Goal: Task Accomplishment & Management: Use online tool/utility

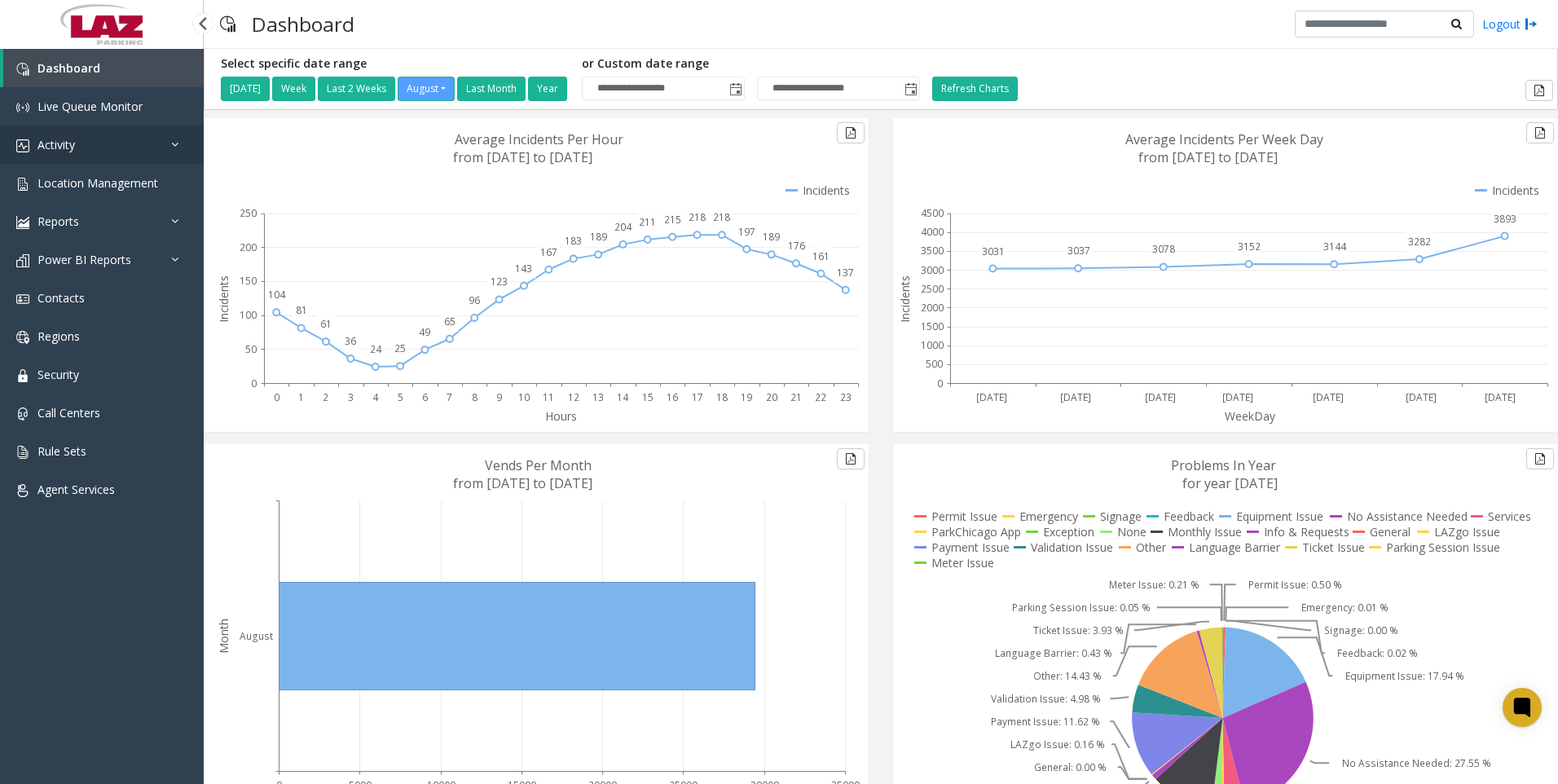
click at [65, 145] on span "Activity" at bounding box center [56, 145] width 38 height 16
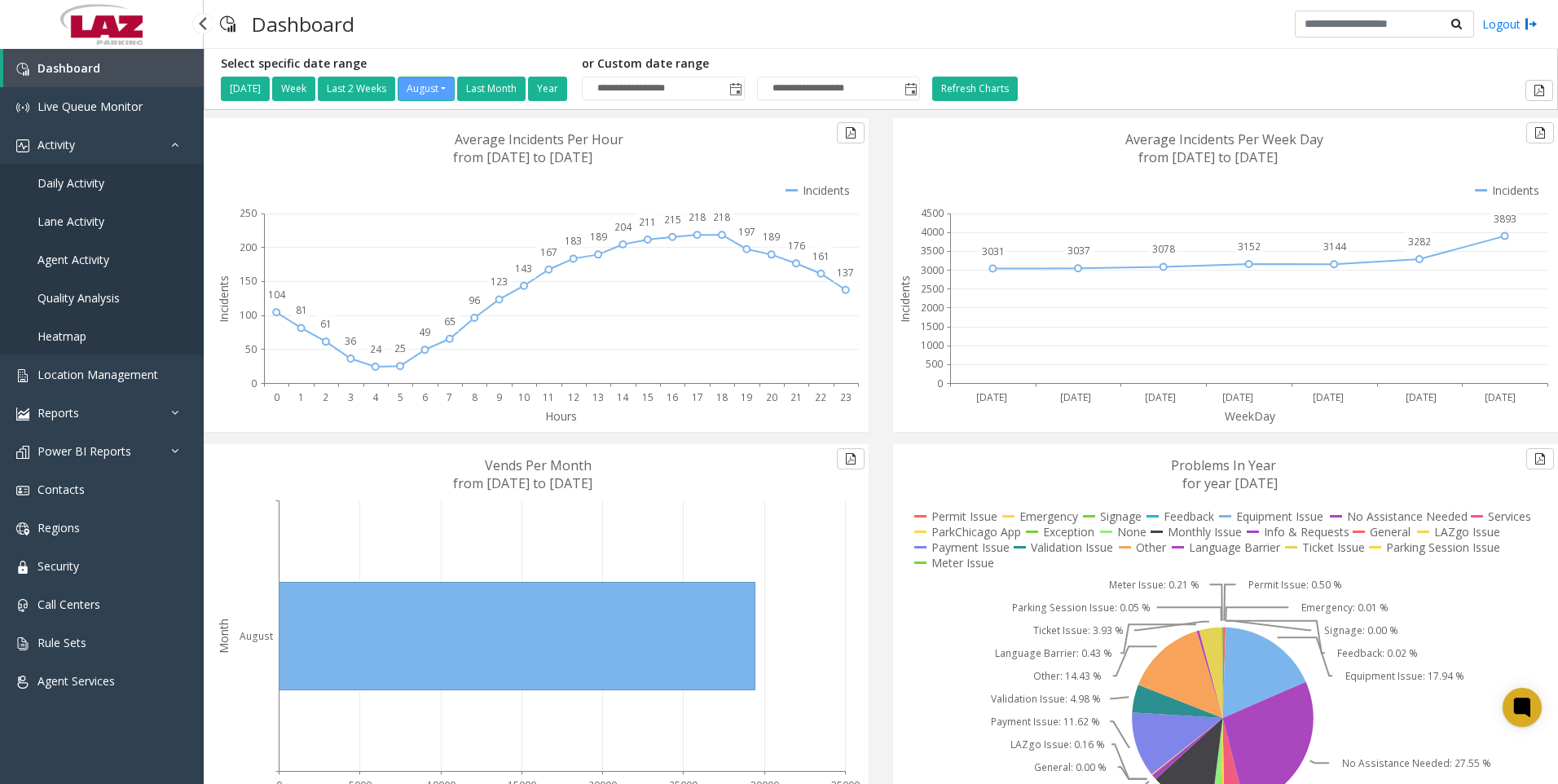
click at [64, 181] on span "Daily Activity" at bounding box center [71, 183] width 67 height 16
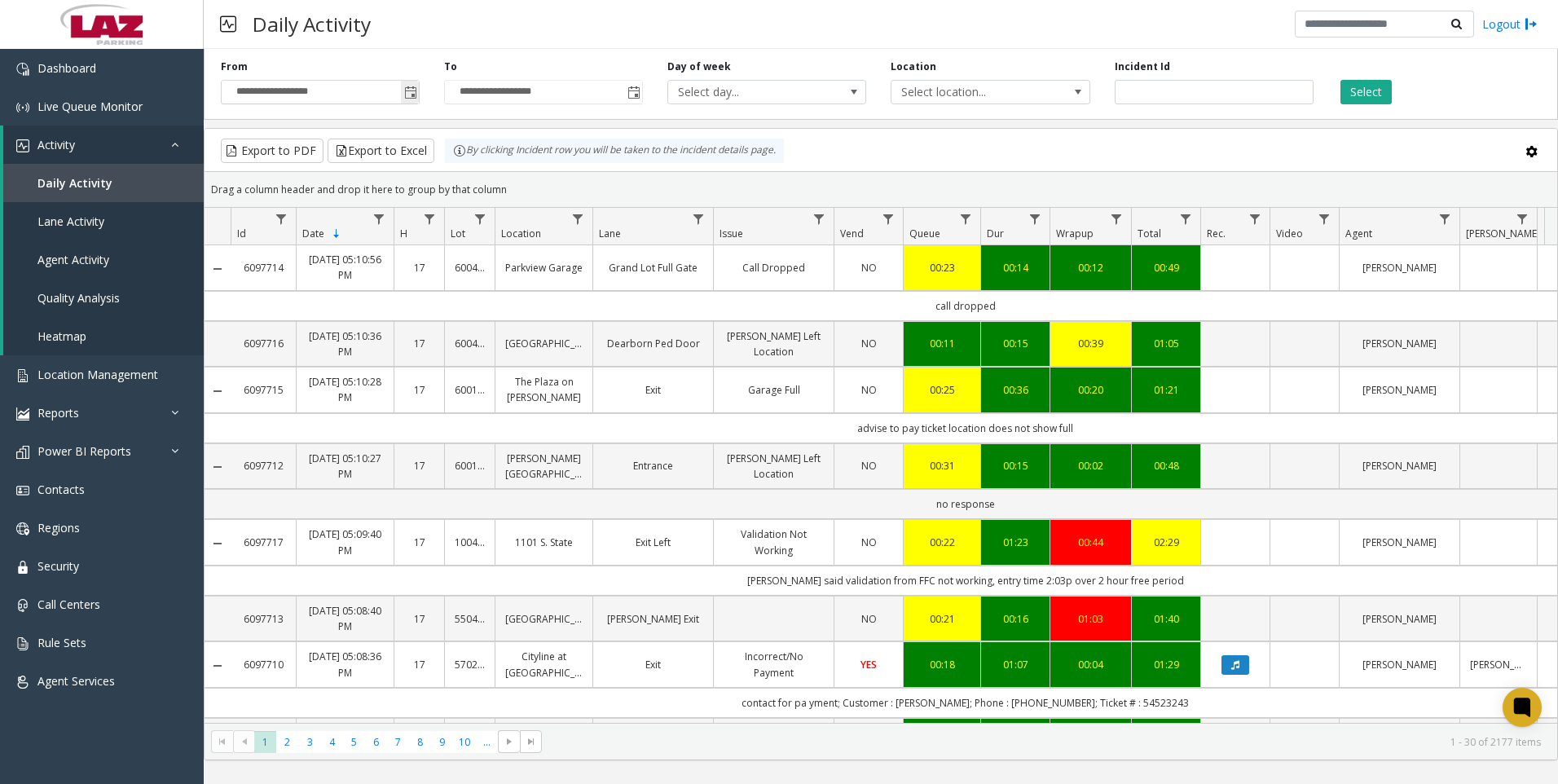
click at [408, 94] on span "Toggle popup" at bounding box center [410, 93] width 13 height 13
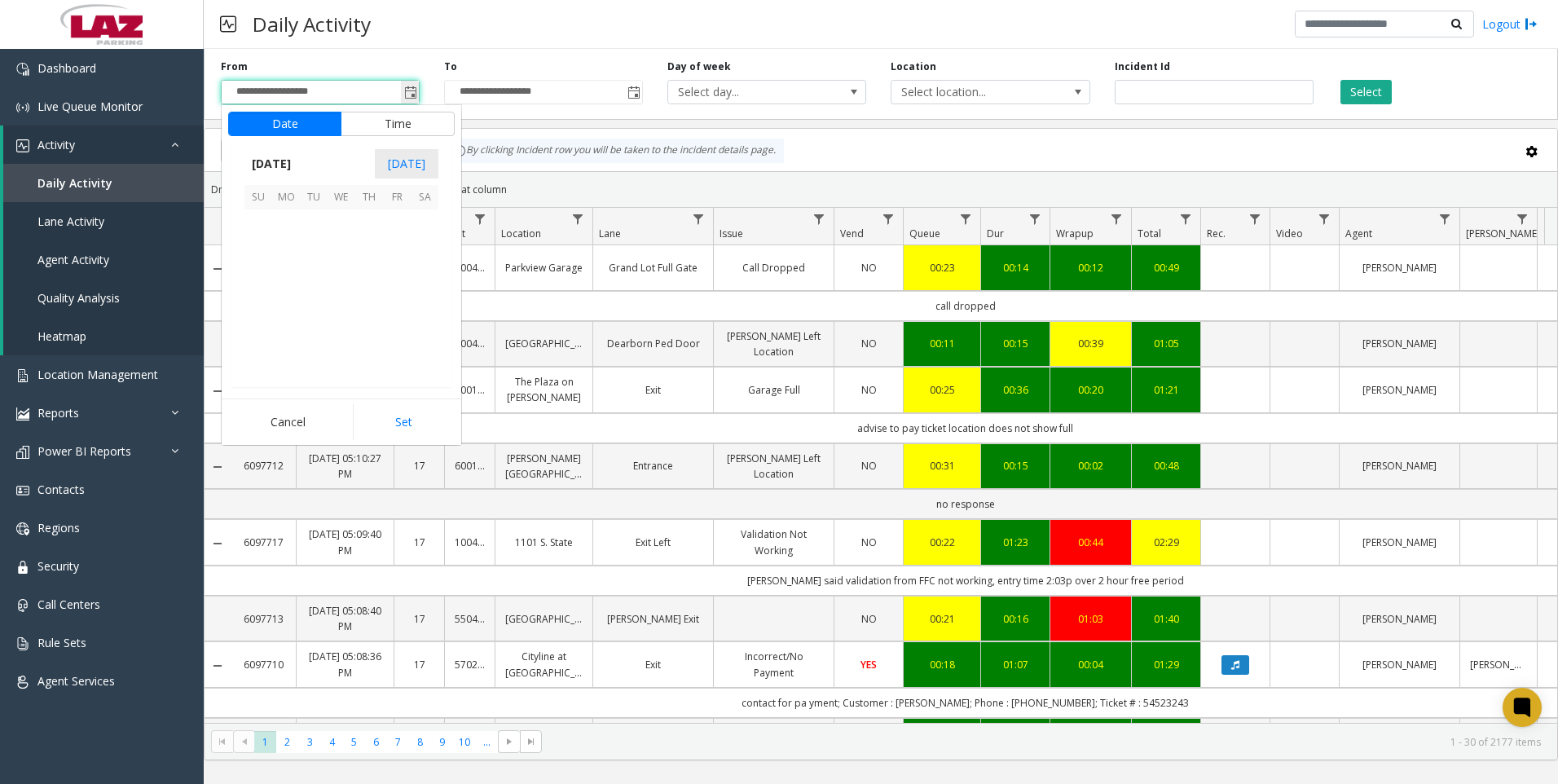
scroll to position [292185, 0]
click at [371, 121] on button "Time" at bounding box center [397, 124] width 114 height 24
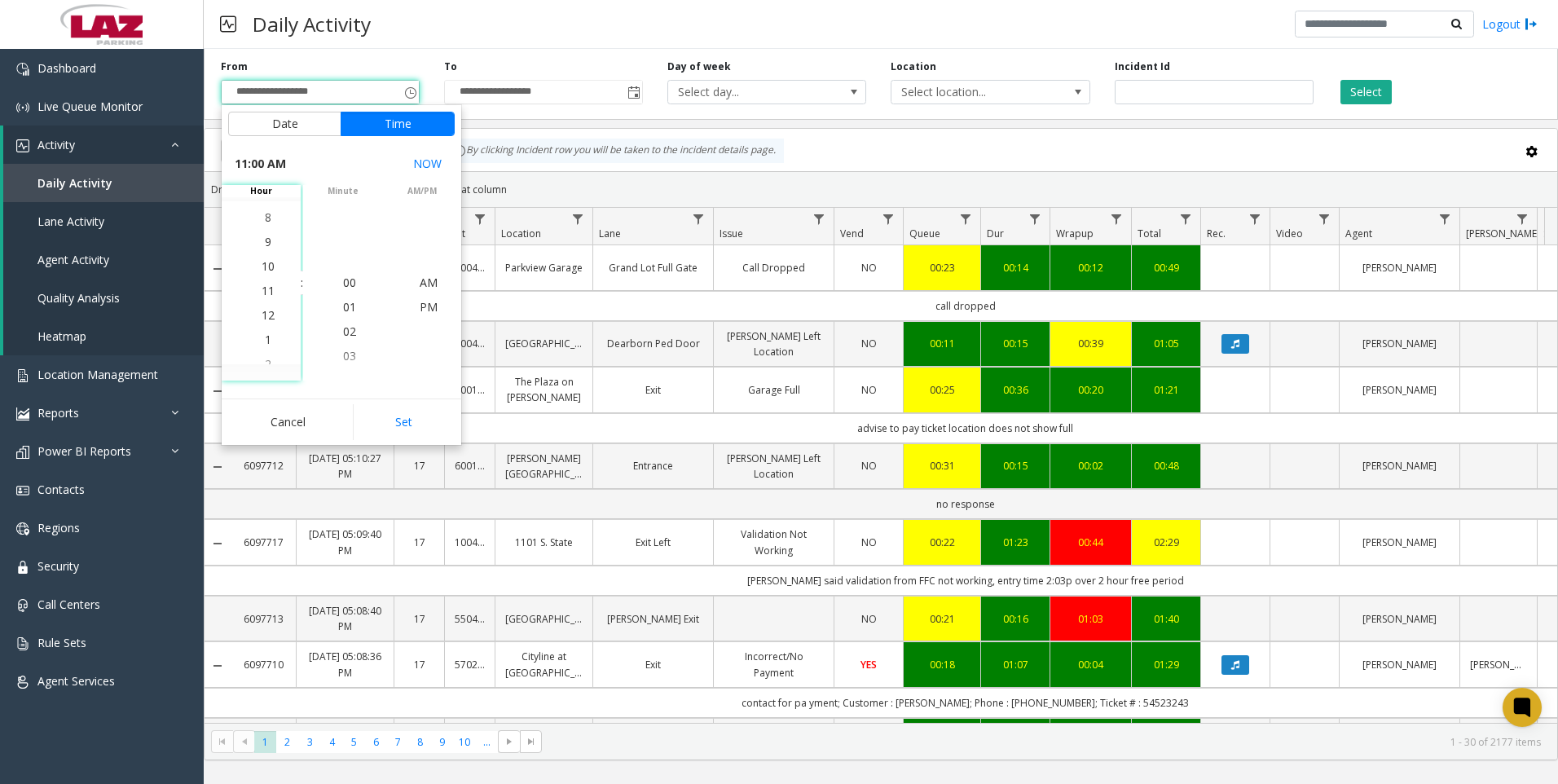
scroll to position [269, 0]
click at [265, 233] on span "9" at bounding box center [268, 233] width 7 height 16
click at [343, 279] on span "00" at bounding box center [349, 282] width 13 height 16
click at [429, 283] on span "AM" at bounding box center [428, 282] width 18 height 16
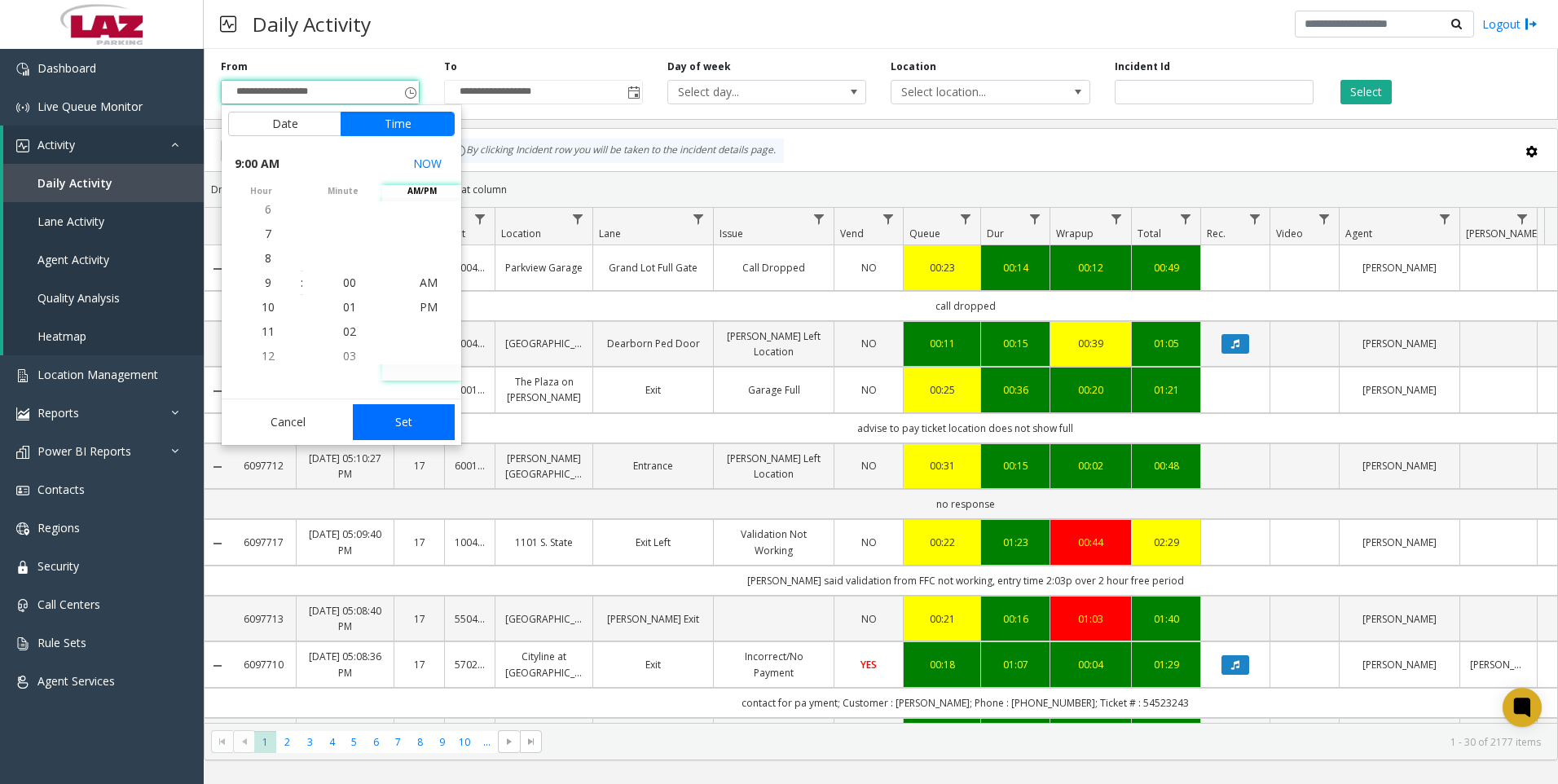
click at [418, 424] on button "Set" at bounding box center [404, 421] width 103 height 36
type input "**********"
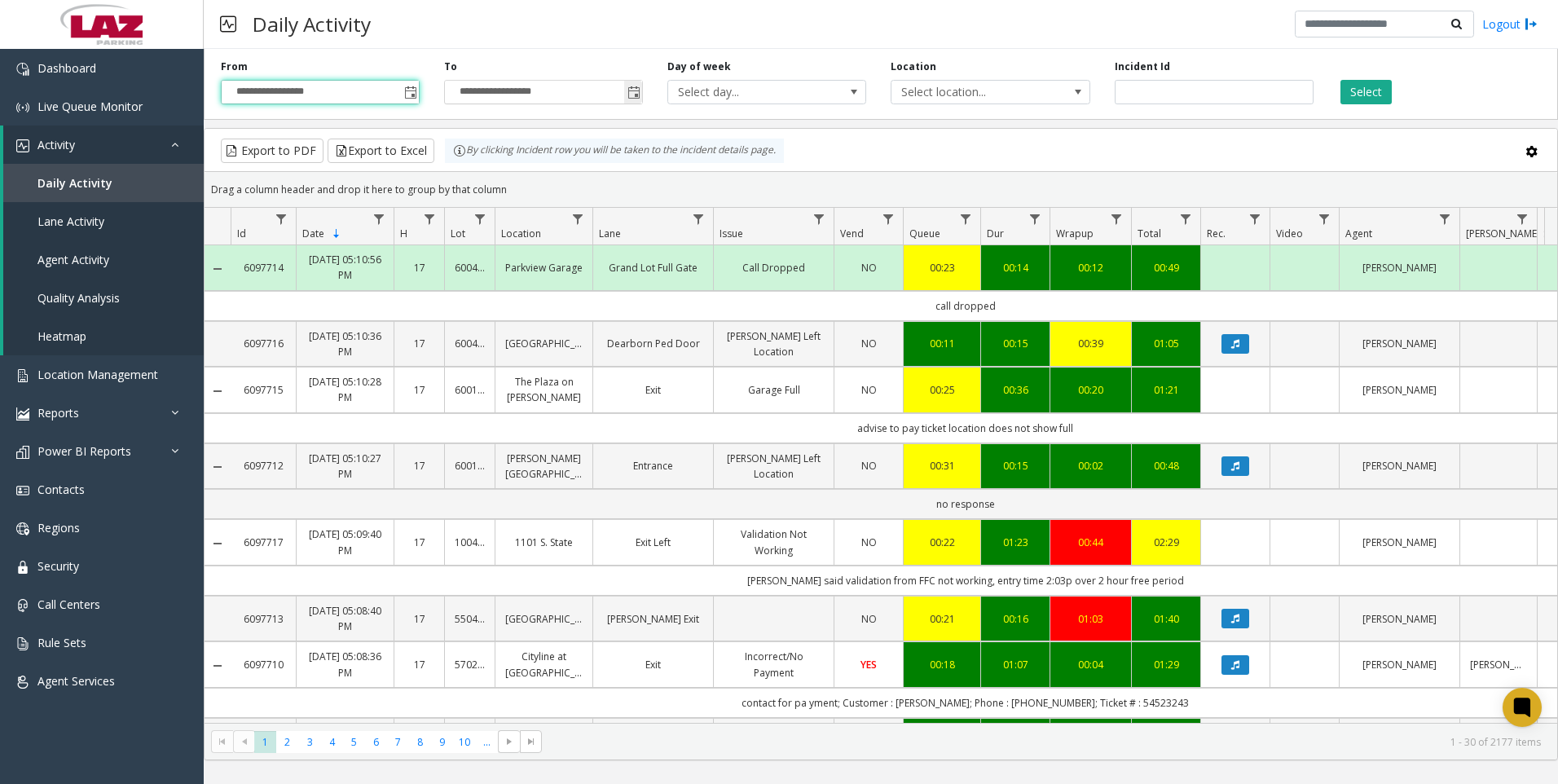
click at [634, 94] on span "Toggle popup" at bounding box center [634, 93] width 13 height 13
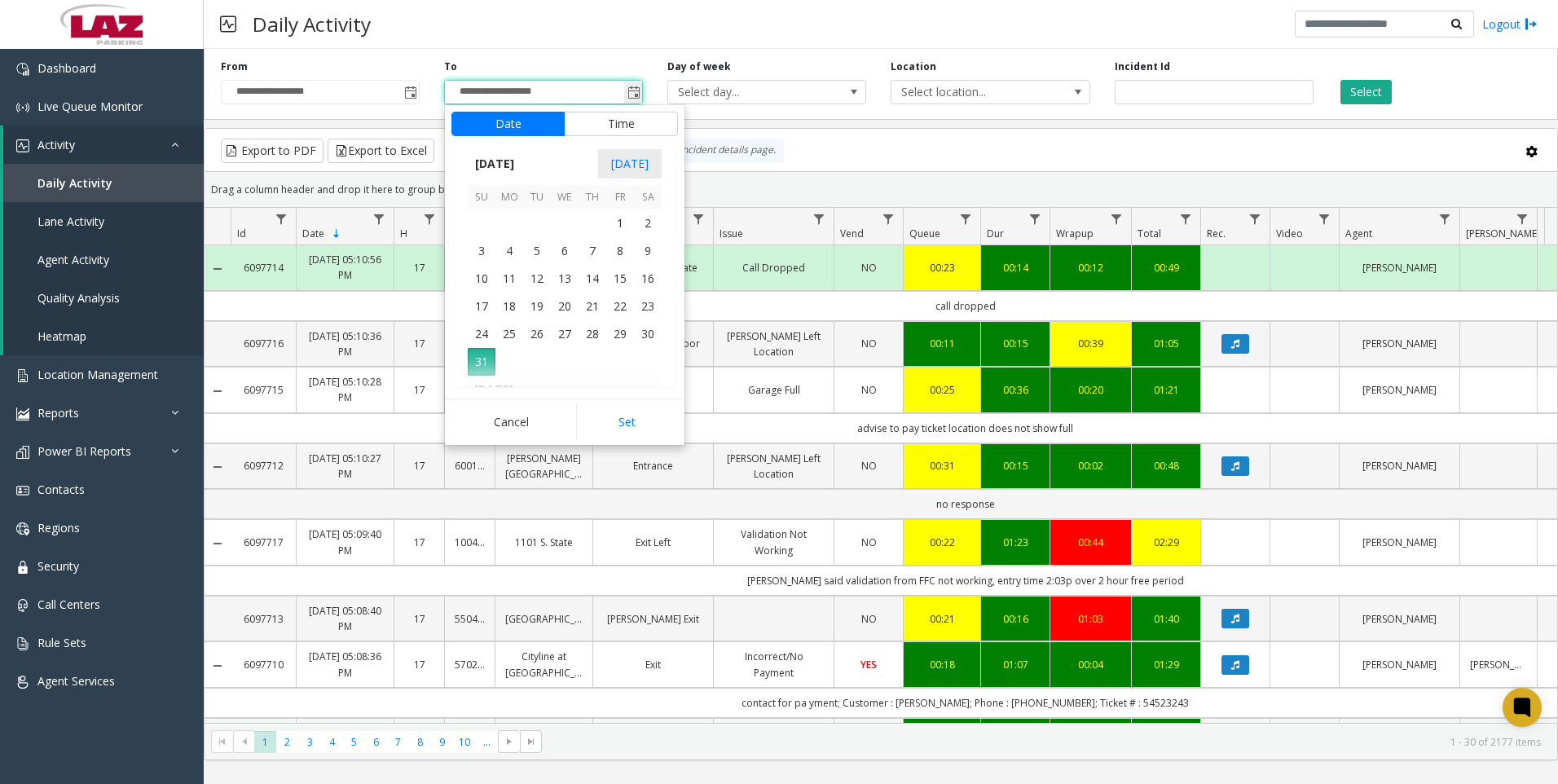
scroll to position [24, 0]
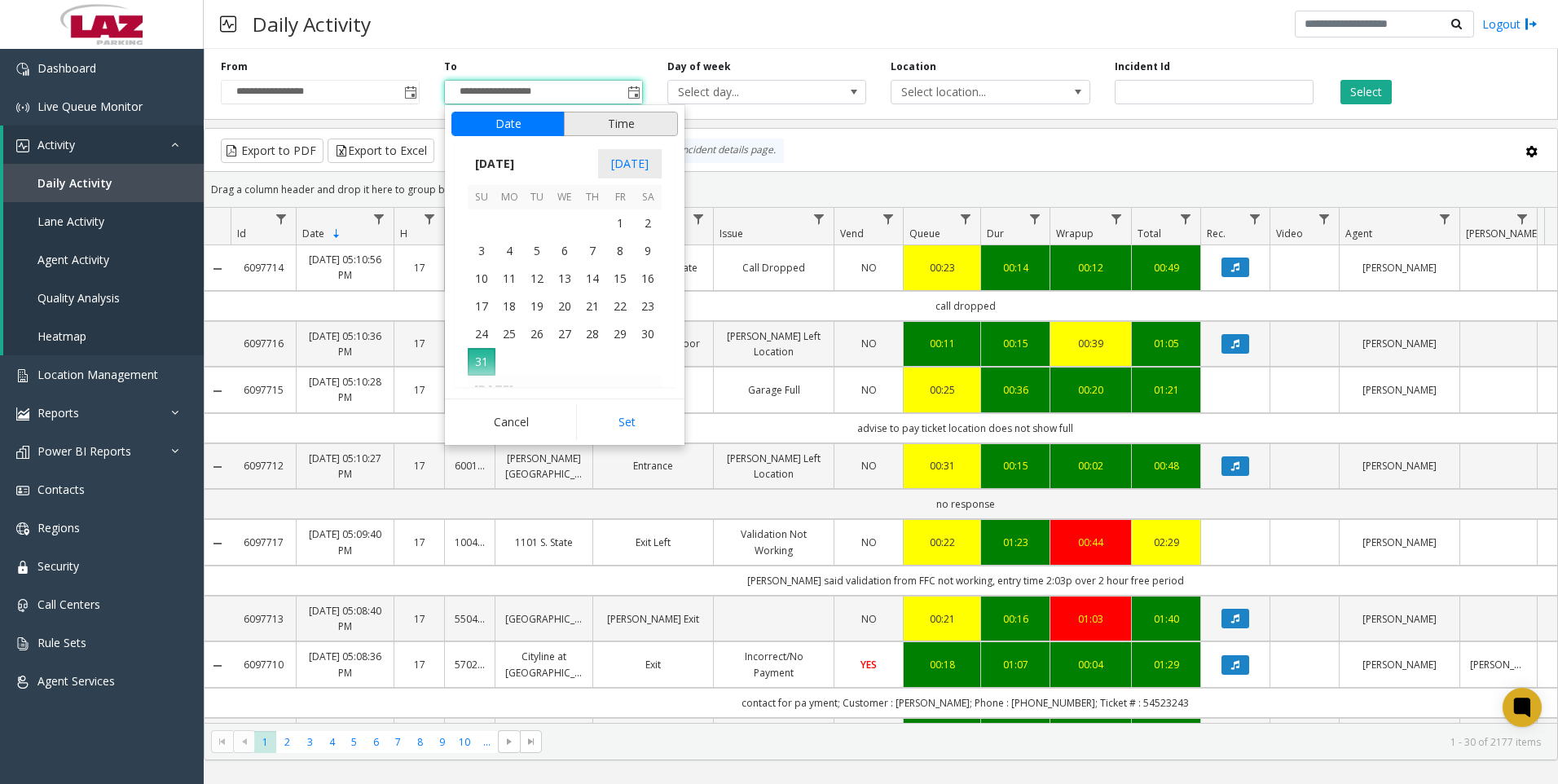
click at [621, 124] on button "Time" at bounding box center [620, 124] width 114 height 24
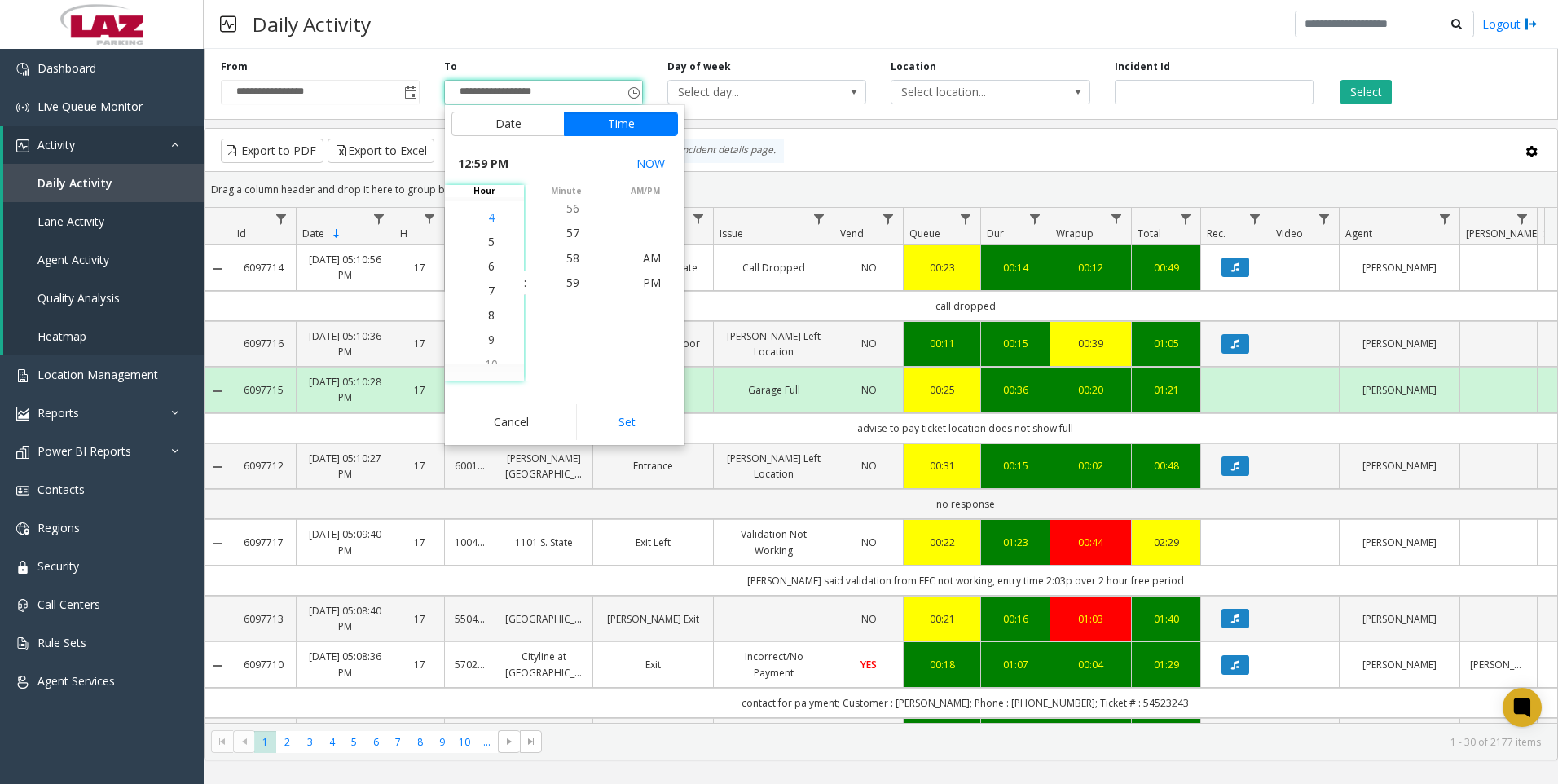
scroll to position [465, 0]
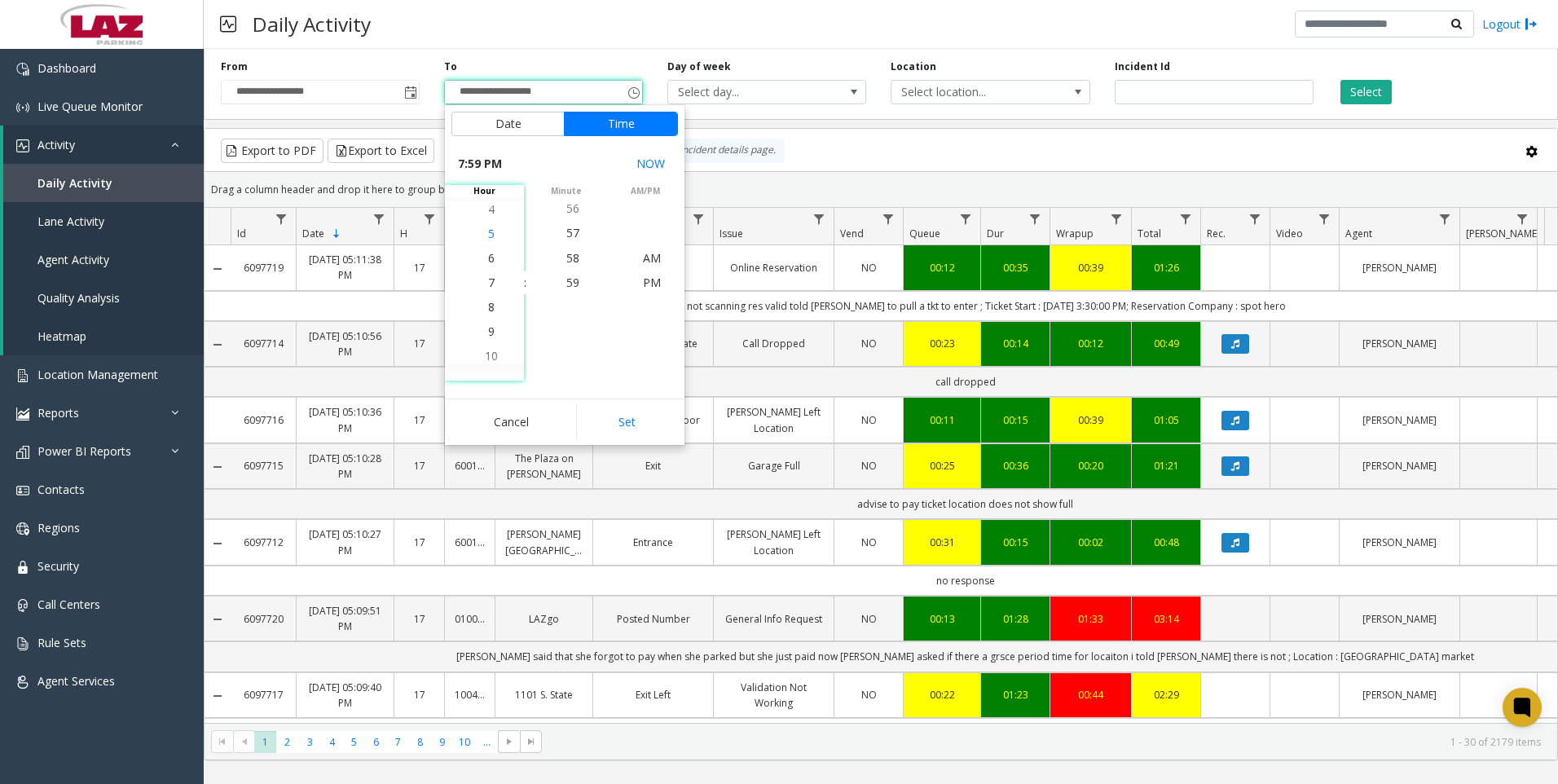
click at [488, 232] on span "5" at bounding box center [491, 233] width 7 height 16
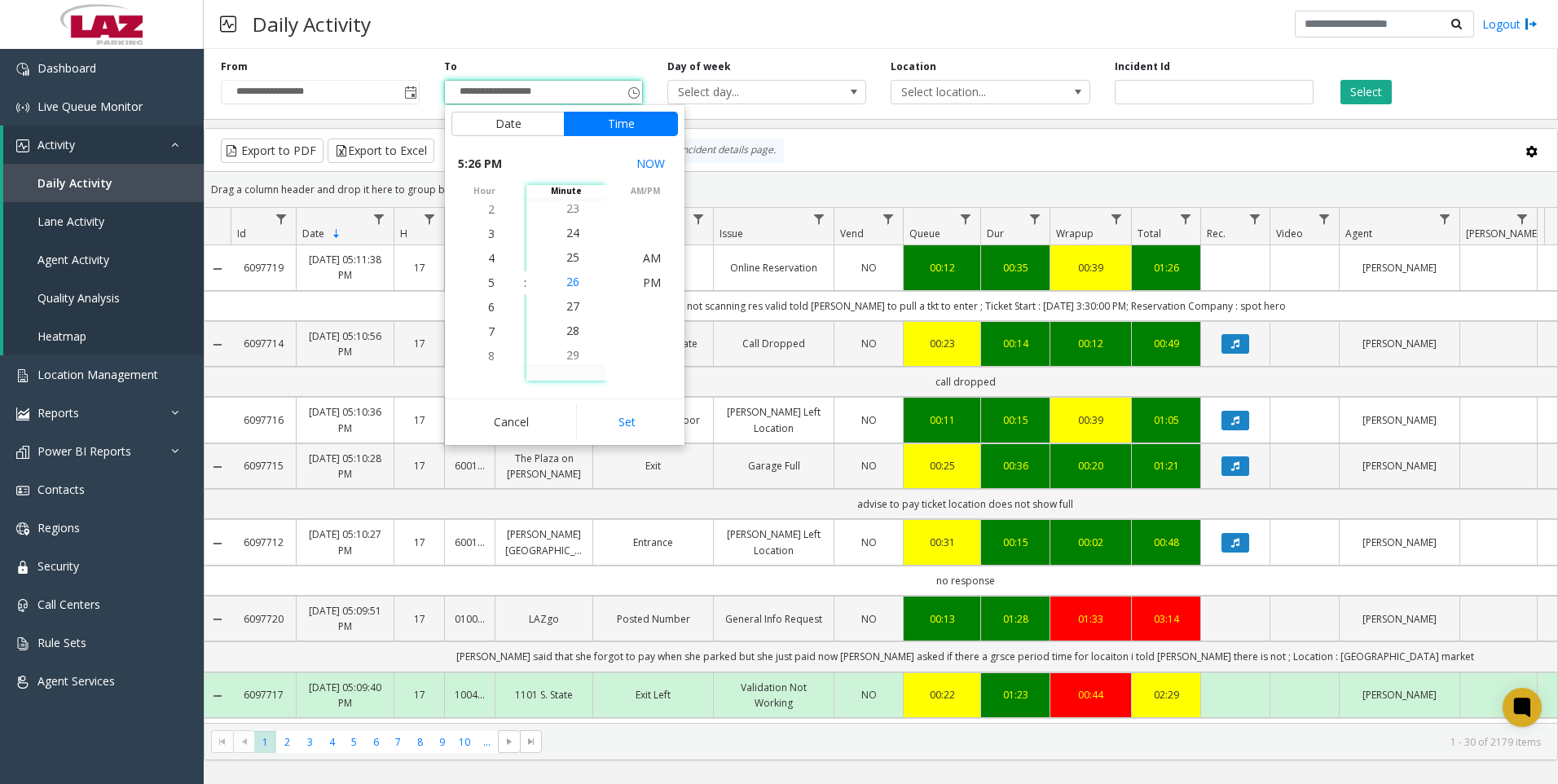
scroll to position [635, 0]
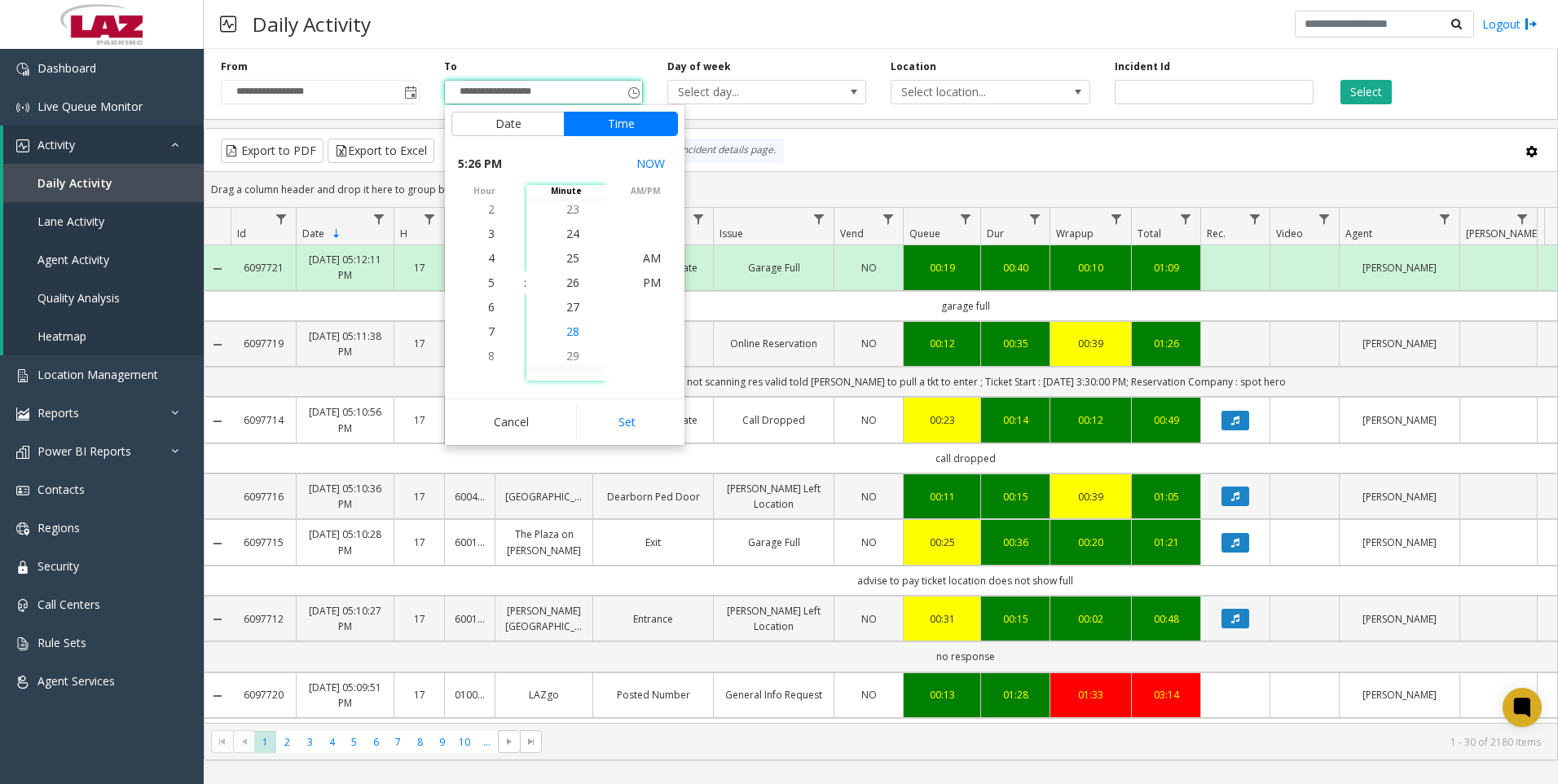
click at [566, 333] on span "28" at bounding box center [573, 331] width 13 height 16
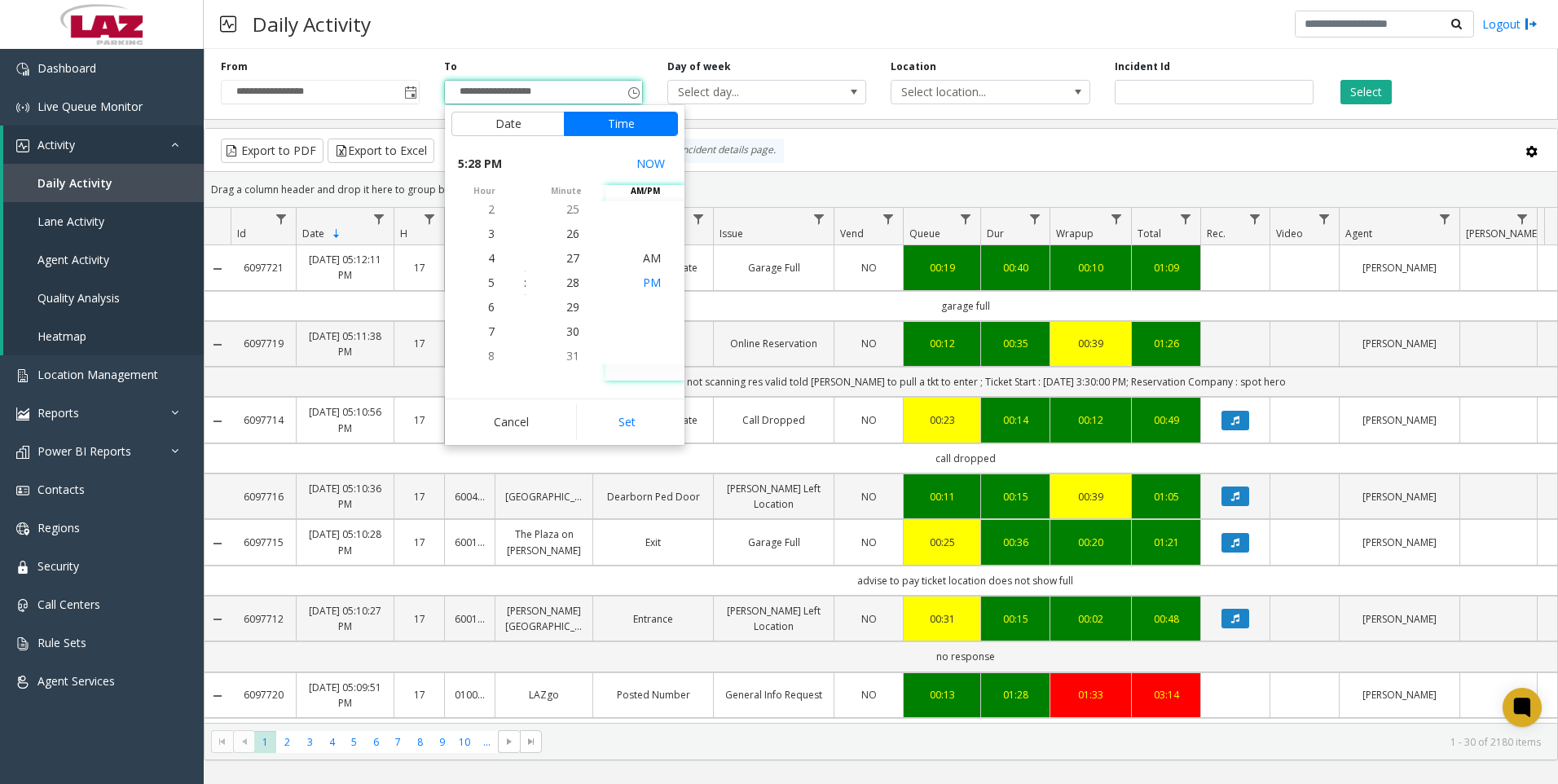
click at [650, 277] on span "PM" at bounding box center [651, 282] width 18 height 16
click at [624, 419] on button "Set" at bounding box center [627, 421] width 103 height 36
type input "**********"
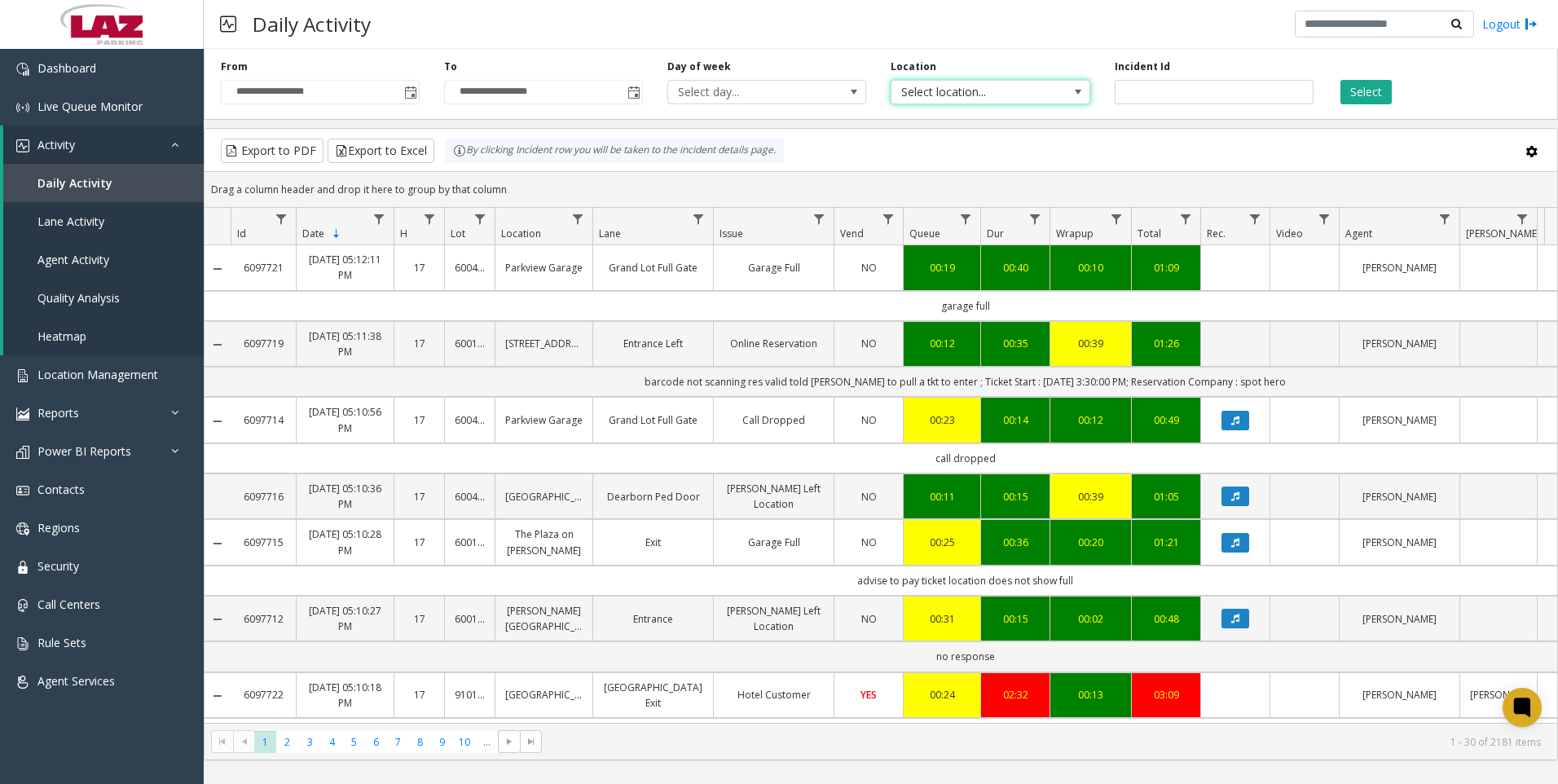
click at [1081, 89] on span at bounding box center [1078, 92] width 13 height 13
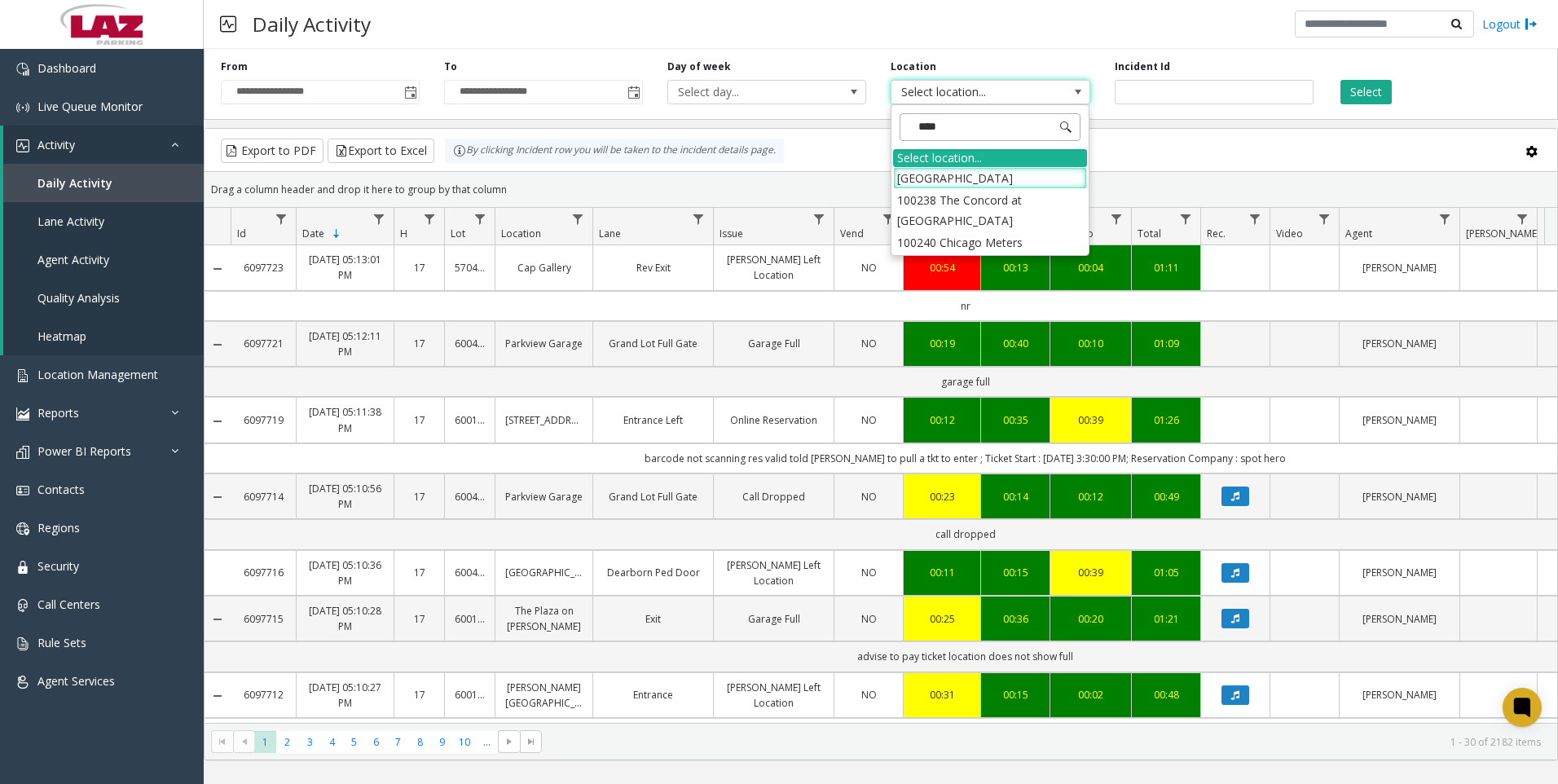
type input "*****"
click at [912, 177] on li "100240 Chicago Meters" at bounding box center [990, 178] width 194 height 22
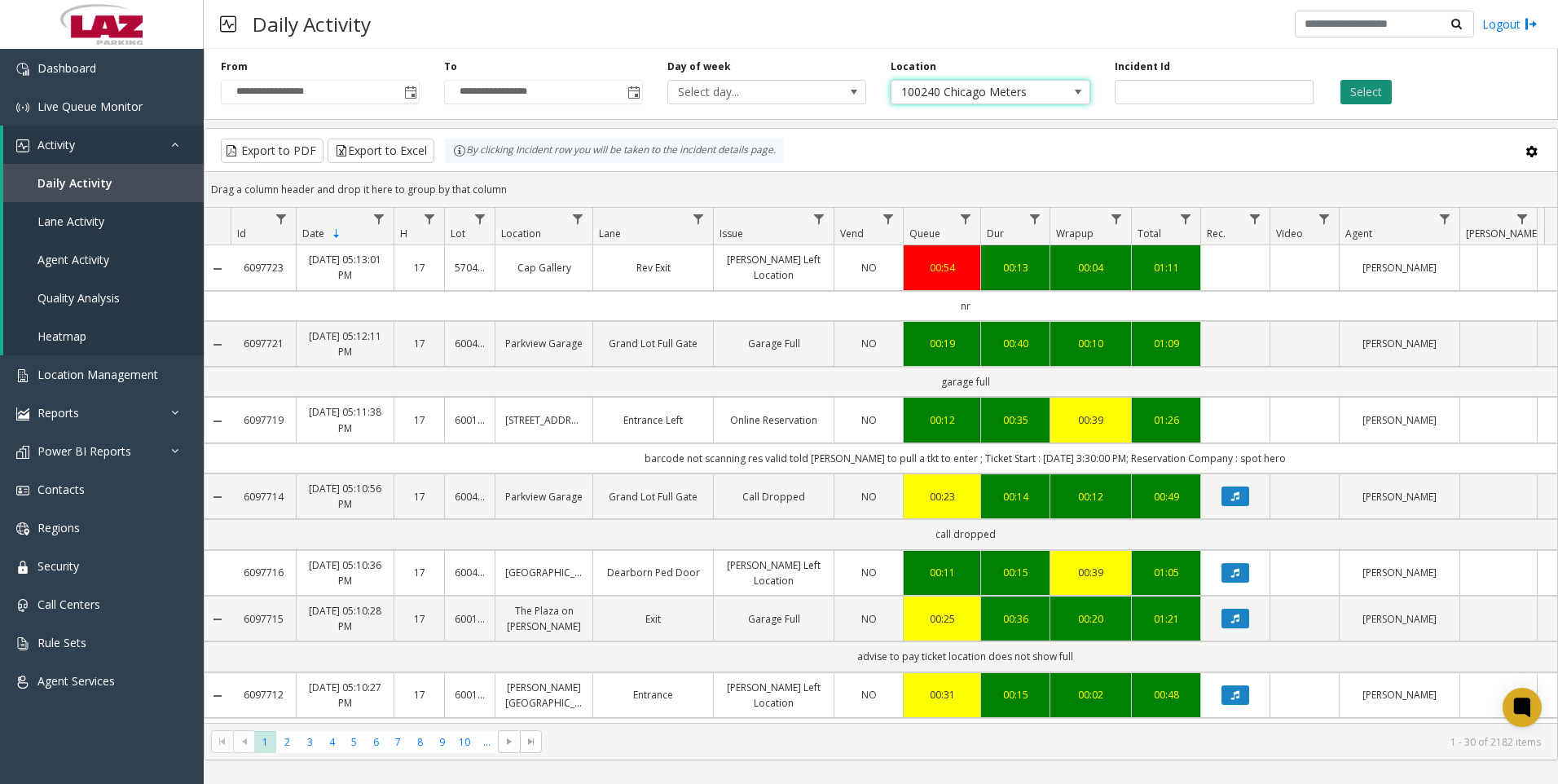
click at [1372, 86] on button "Select" at bounding box center [1365, 92] width 51 height 24
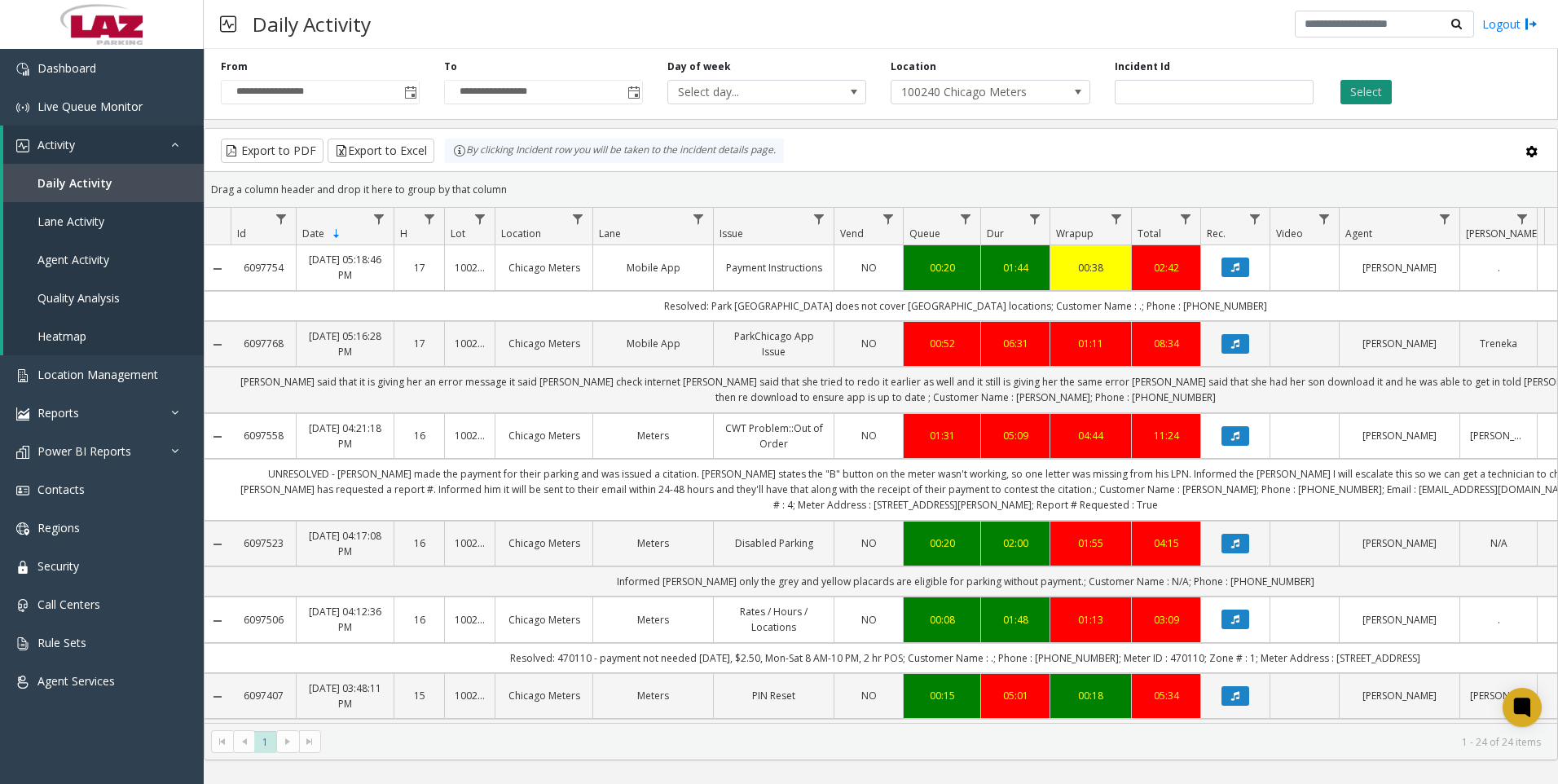
click at [1365, 89] on button "Select" at bounding box center [1365, 92] width 51 height 24
click at [371, 147] on button "Export to Excel" at bounding box center [381, 150] width 107 height 24
